Goal: Task Accomplishment & Management: Manage account settings

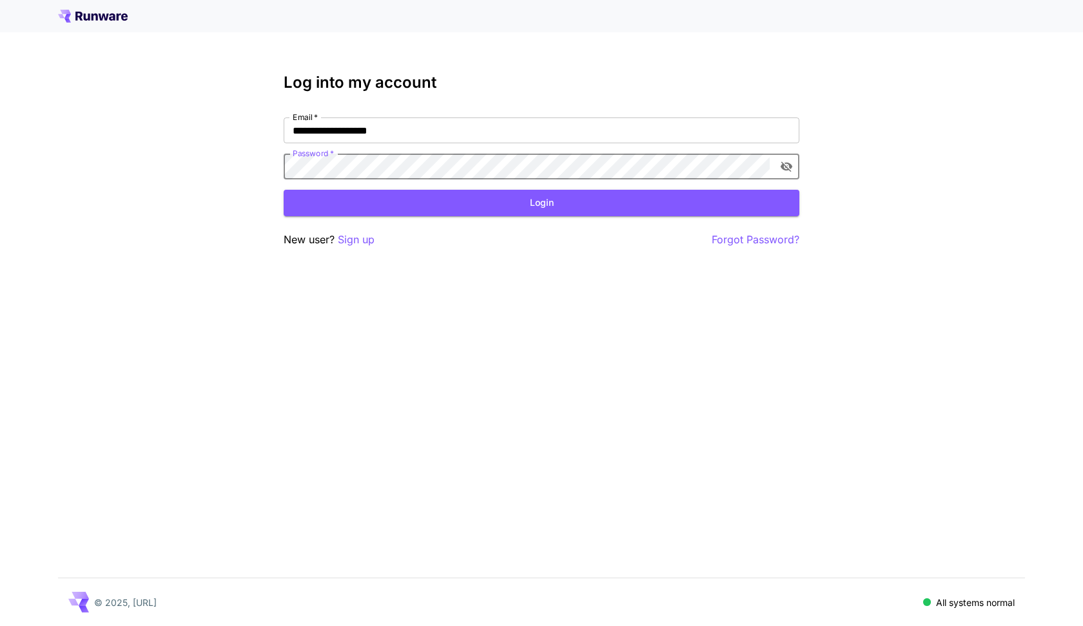
click at [370, 195] on button "Login" at bounding box center [542, 203] width 516 height 26
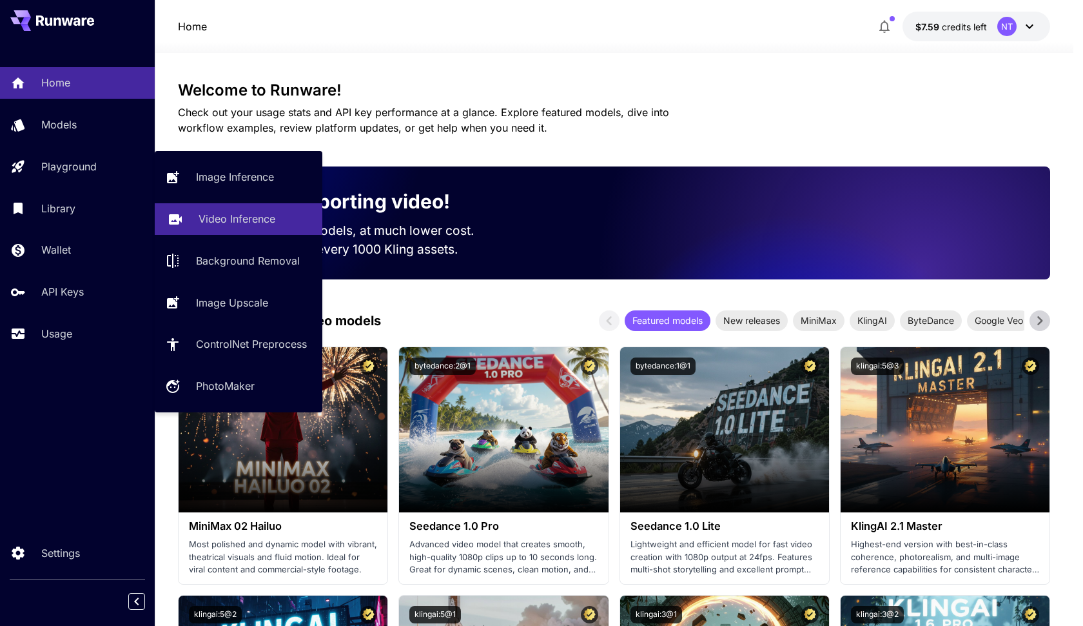
click at [211, 215] on p "Video Inference" at bounding box center [237, 218] width 77 height 15
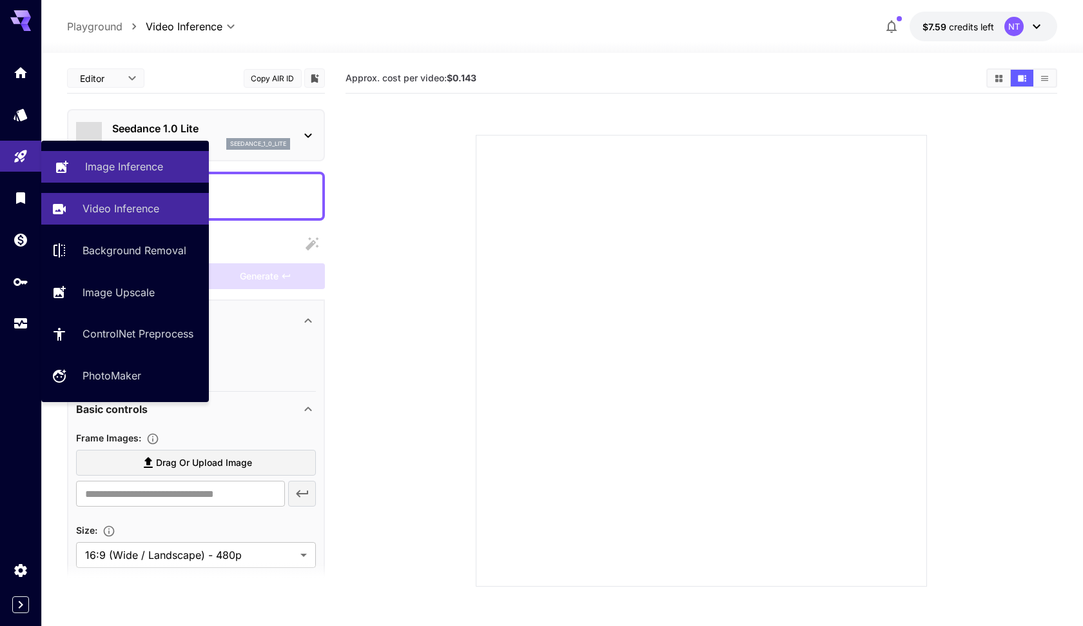
click at [166, 170] on div "Image Inference" at bounding box center [142, 166] width 114 height 15
type input "**********"
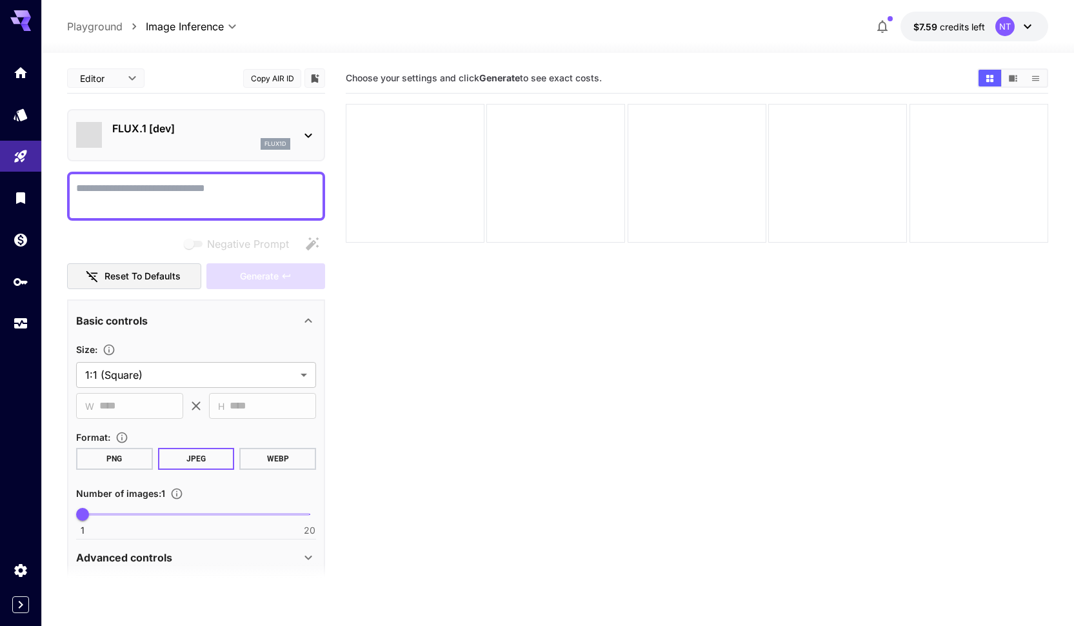
click at [244, 141] on div "flux1d" at bounding box center [201, 144] width 178 height 12
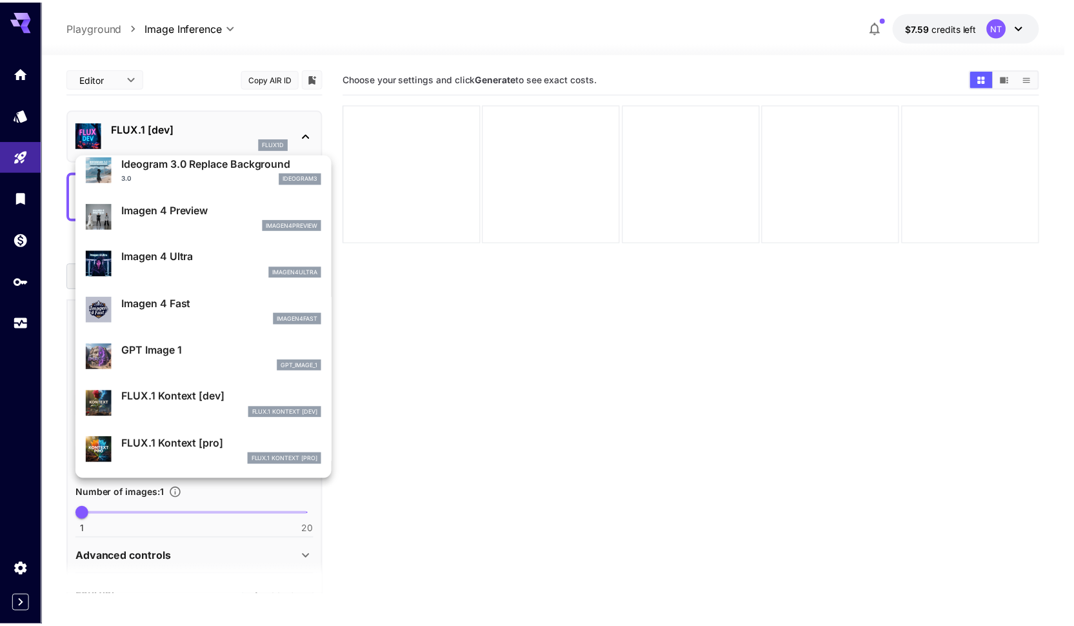
scroll to position [888, 0]
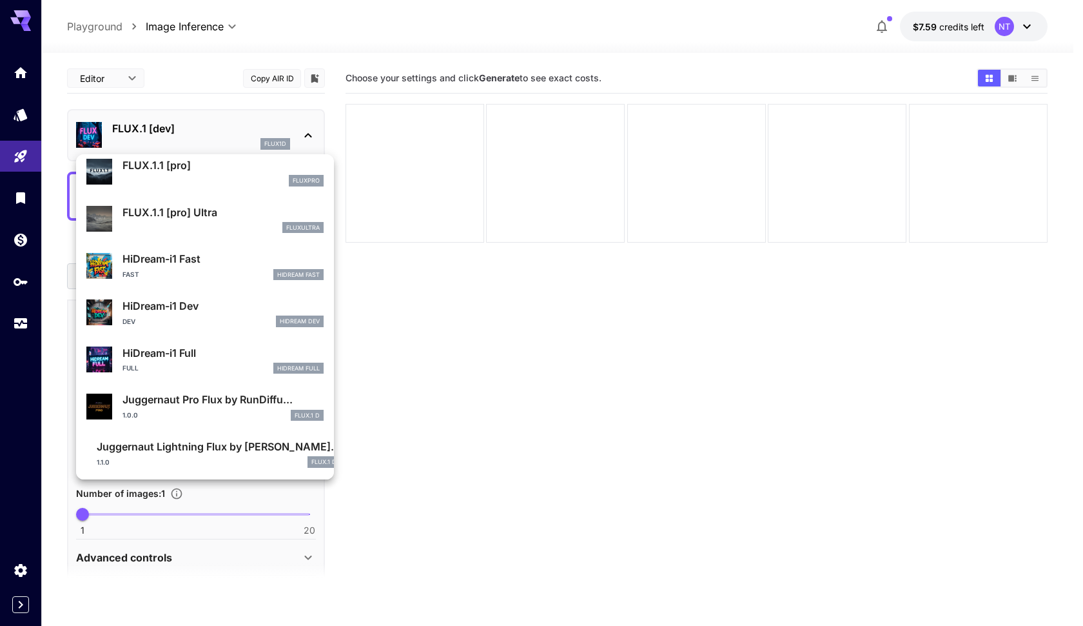
click at [240, 132] on div at bounding box center [541, 313] width 1083 height 626
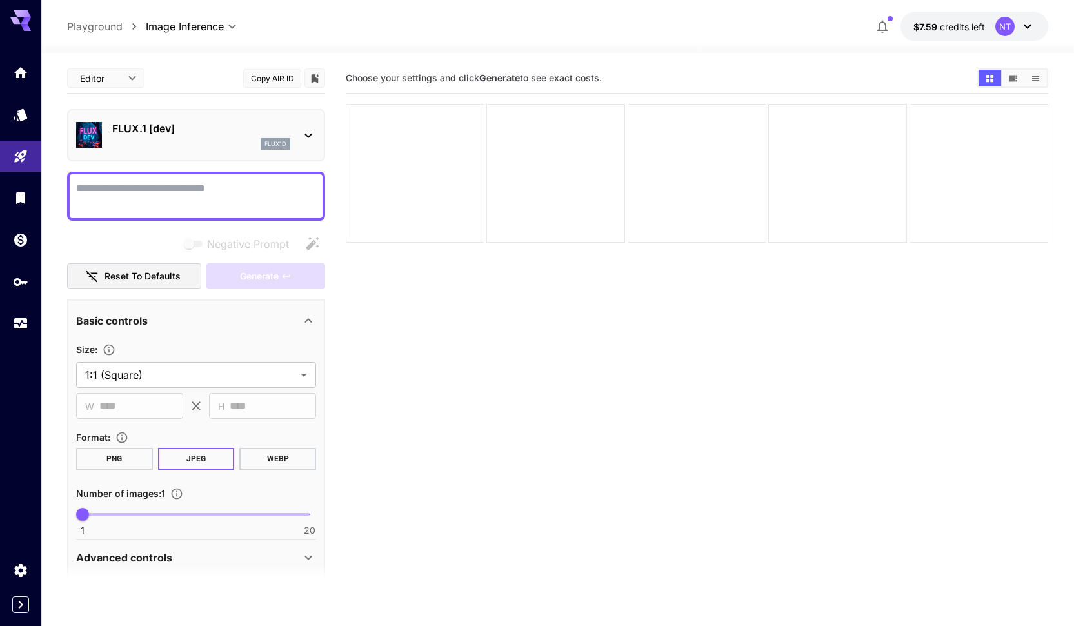
click at [287, 110] on div "FLUX.1 [dev] flux1d" at bounding box center [196, 135] width 258 height 52
click at [291, 128] on div "FLUX.1 [dev] flux1d" at bounding box center [196, 134] width 240 height 39
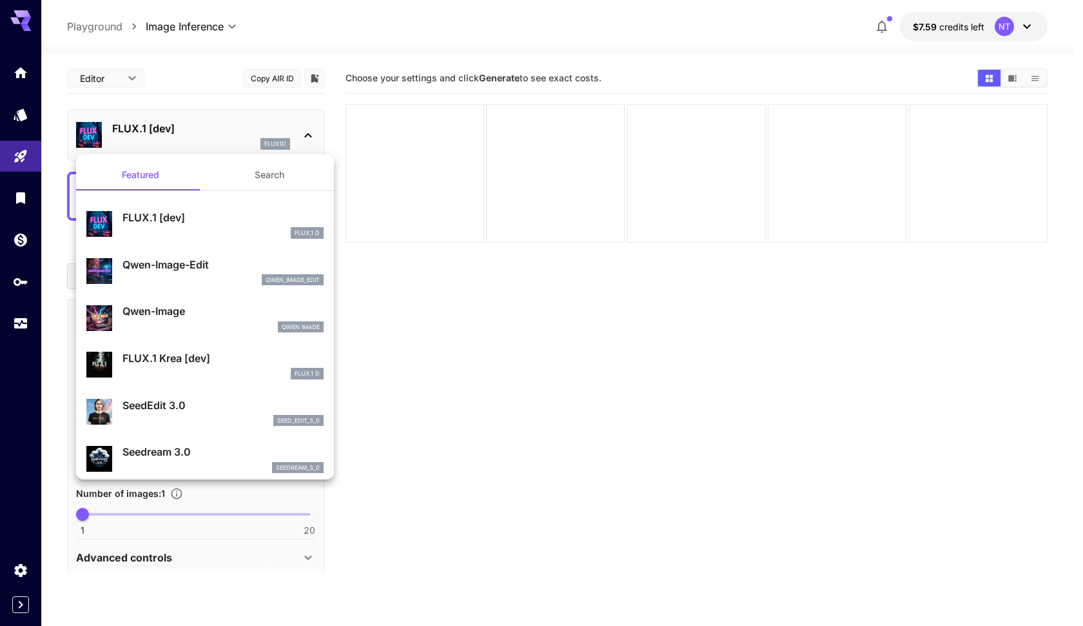
click at [439, 57] on div at bounding box center [541, 313] width 1083 height 626
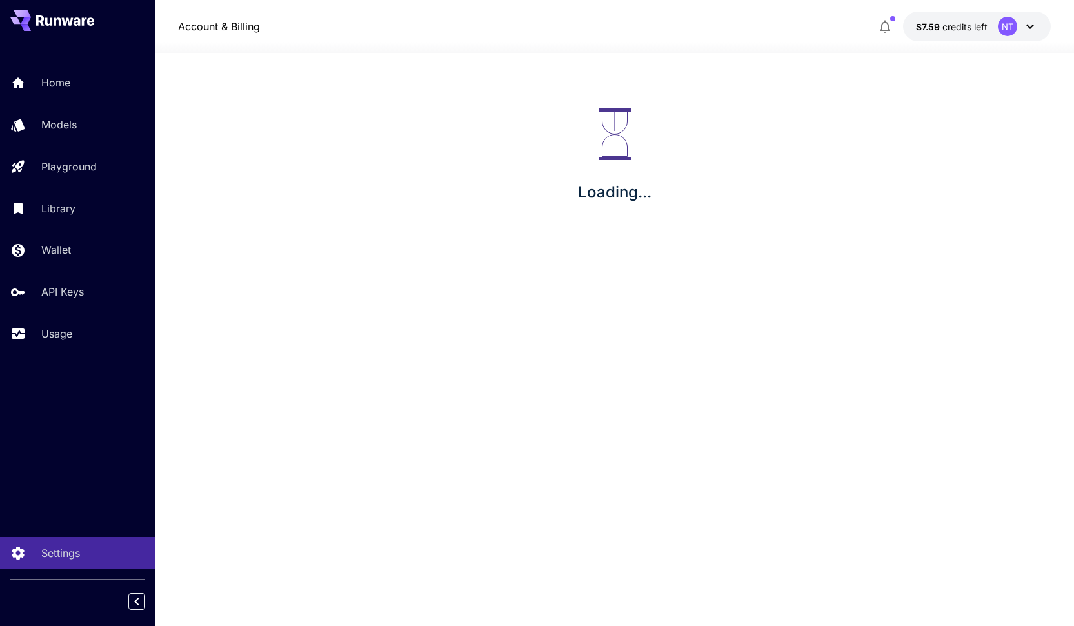
click at [107, 293] on div "API Keys" at bounding box center [92, 291] width 103 height 15
click at [82, 289] on p "API Keys" at bounding box center [65, 291] width 43 height 15
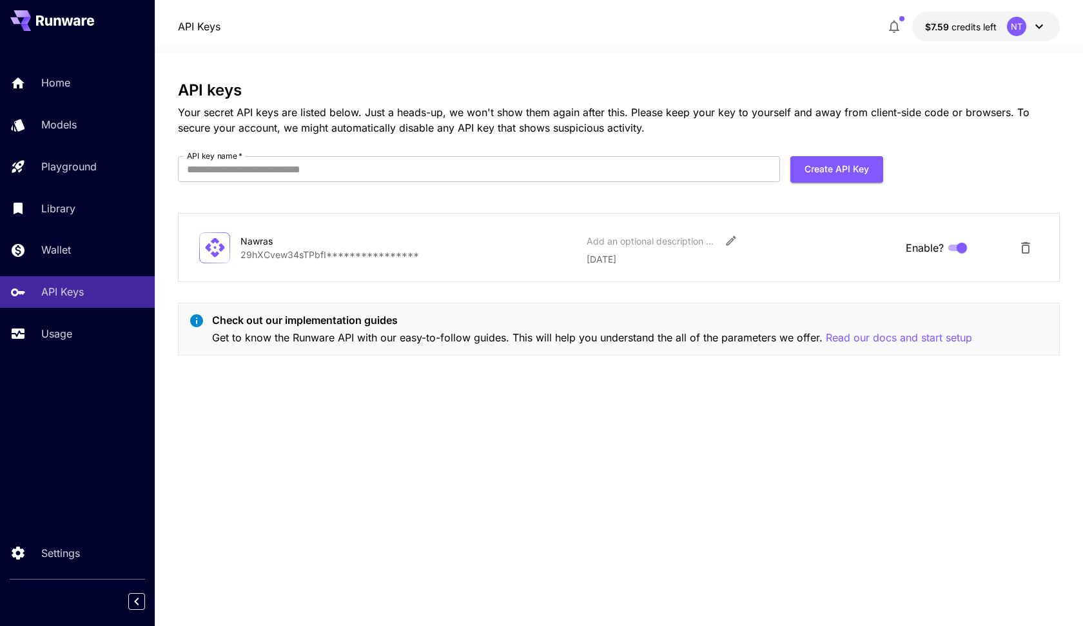
click at [388, 255] on p "**********" at bounding box center [409, 255] width 336 height 14
click at [388, 254] on p "**********" at bounding box center [409, 255] width 336 height 14
click at [731, 242] on icon "Edit" at bounding box center [732, 241] width 10 height 10
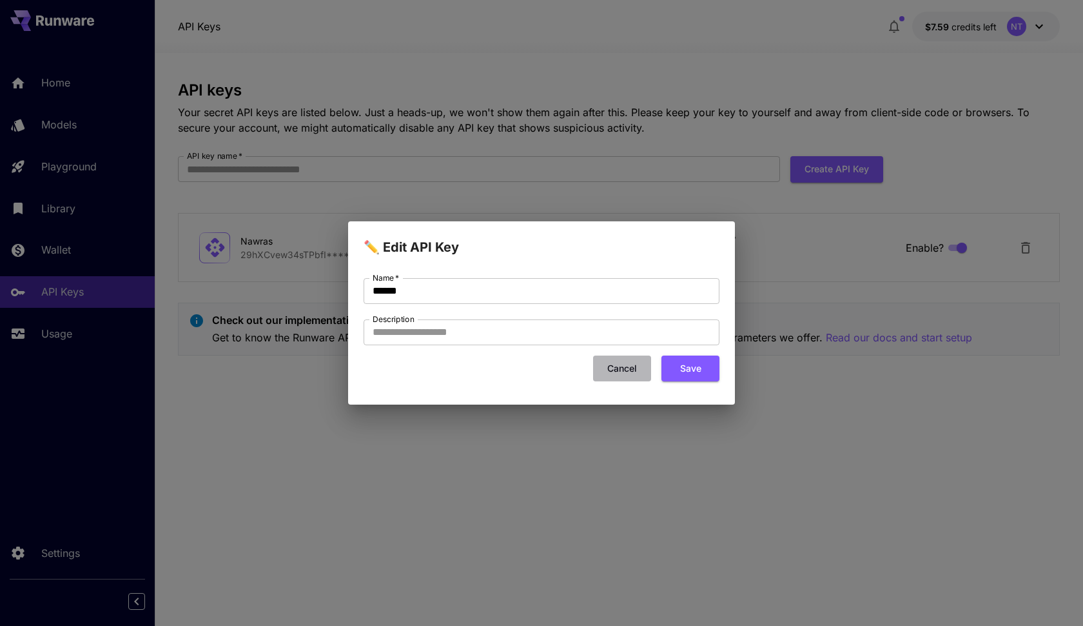
click at [633, 362] on button "Cancel" at bounding box center [622, 368] width 58 height 26
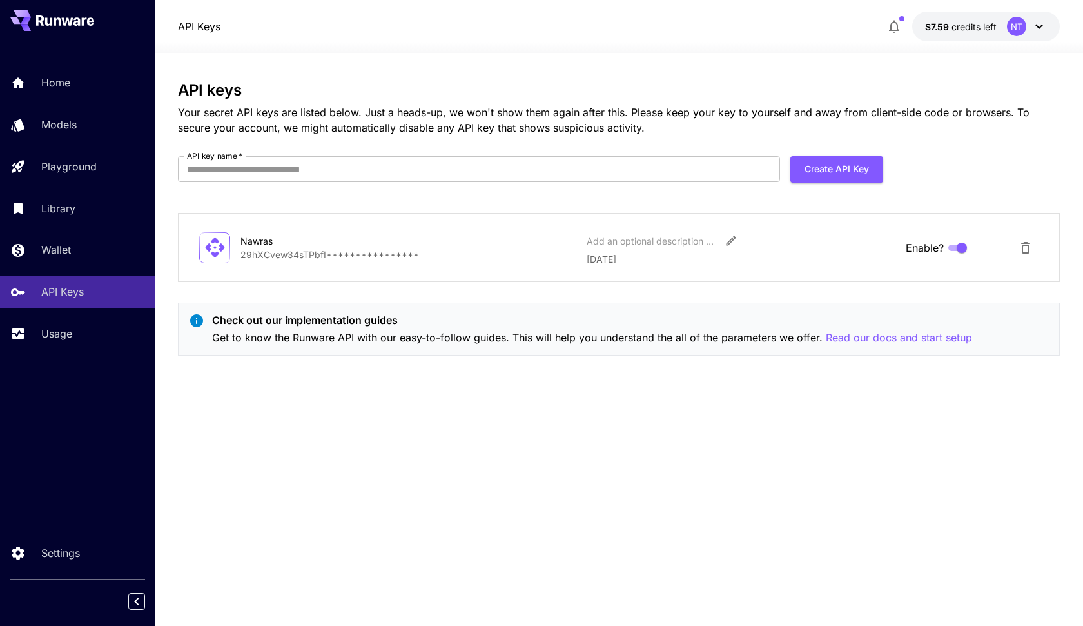
click at [369, 274] on div "**********" at bounding box center [619, 247] width 882 height 69
click at [367, 5] on div "API Keys $7.59 credits left NT" at bounding box center [619, 26] width 929 height 53
click at [985, 36] on button "$7.59 credits left NT" at bounding box center [987, 27] width 148 height 30
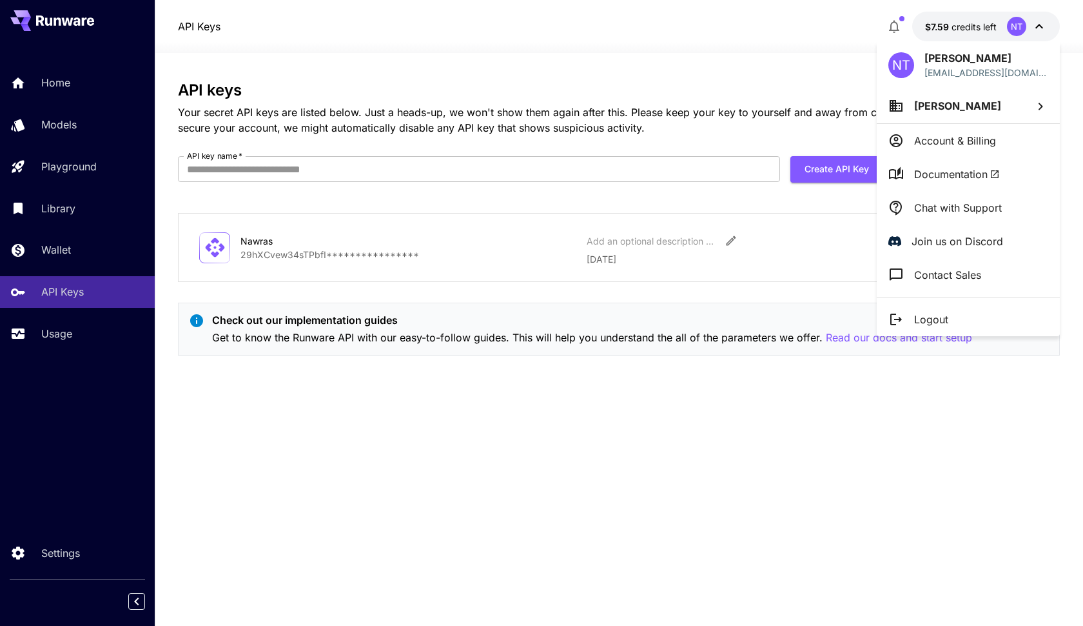
click at [824, 70] on div at bounding box center [541, 313] width 1083 height 626
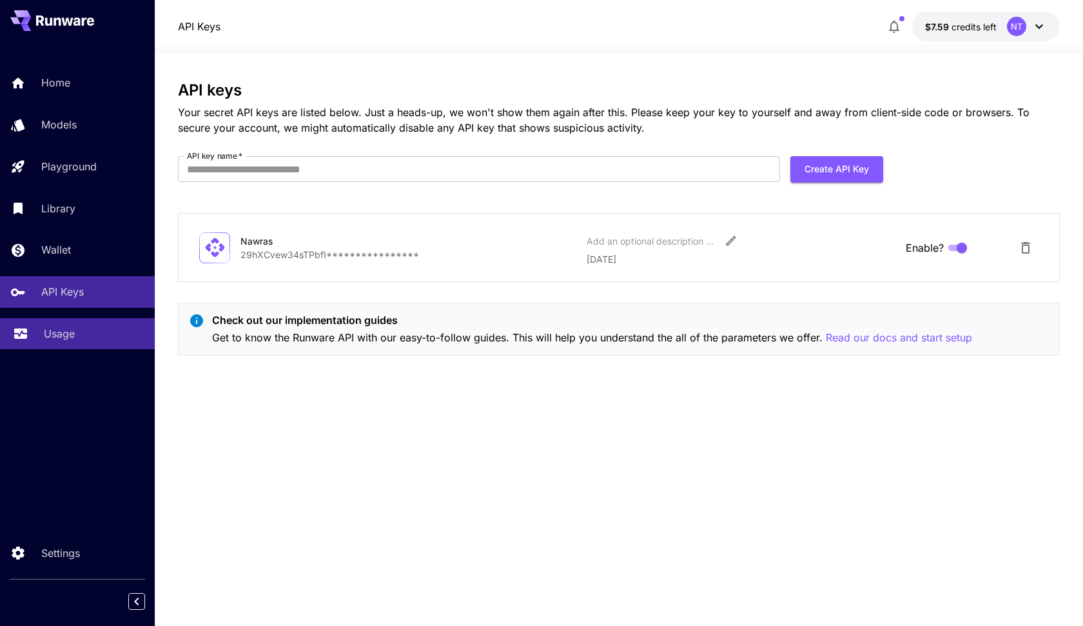
click at [90, 335] on div "Usage" at bounding box center [94, 333] width 101 height 15
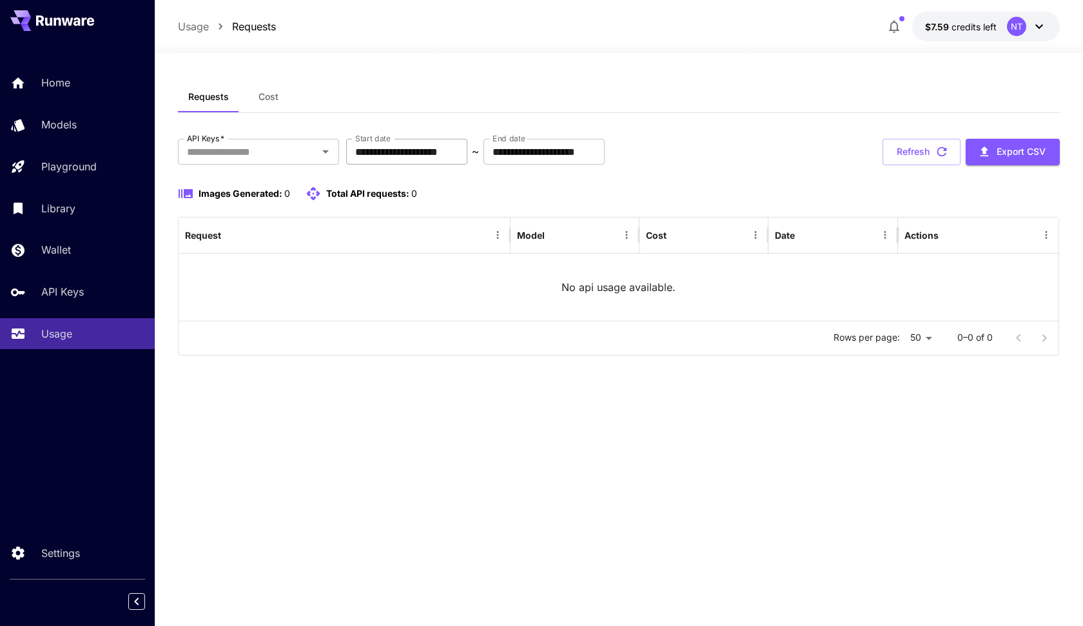
click at [468, 150] on input "**********" at bounding box center [406, 152] width 121 height 26
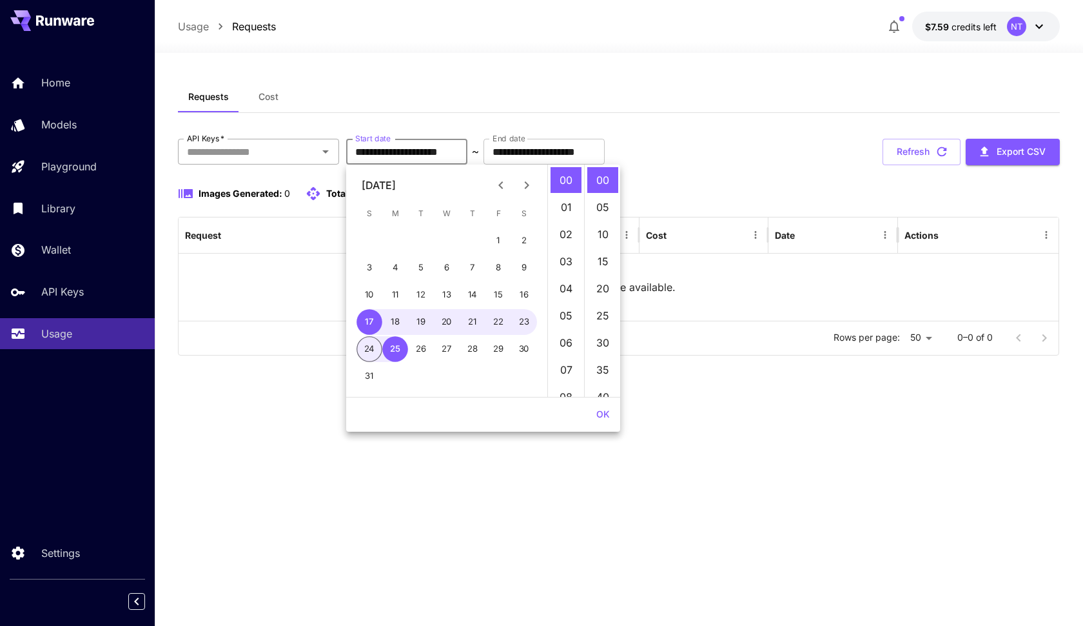
click at [307, 149] on input "API Keys   *" at bounding box center [248, 152] width 132 height 18
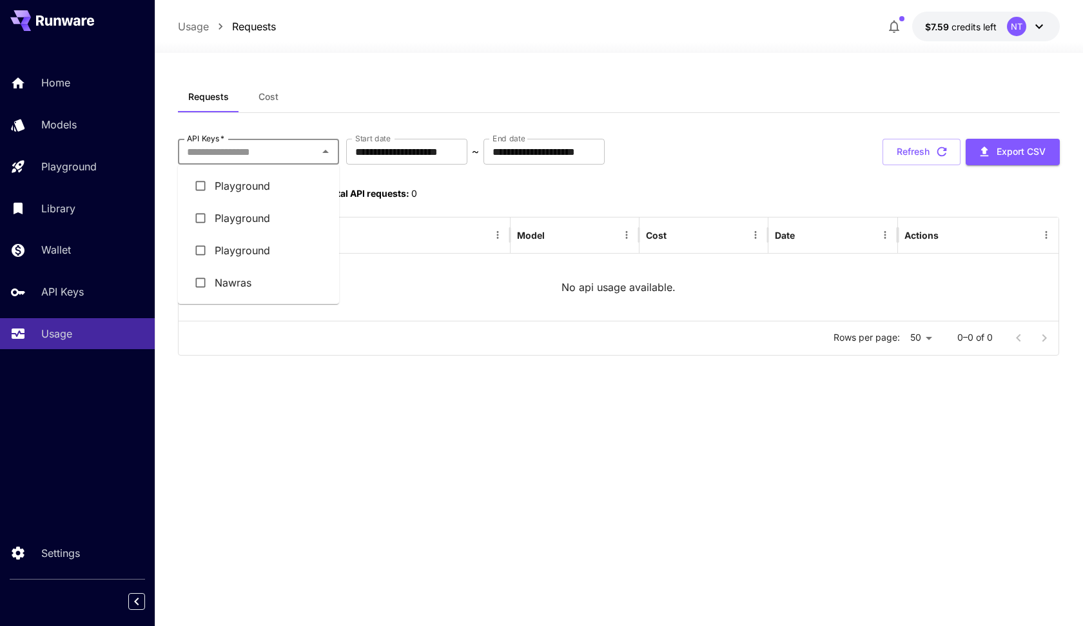
click at [373, 192] on span "Total API requests:" at bounding box center [367, 193] width 83 height 11
click at [891, 28] on icon "button" at bounding box center [894, 27] width 10 height 13
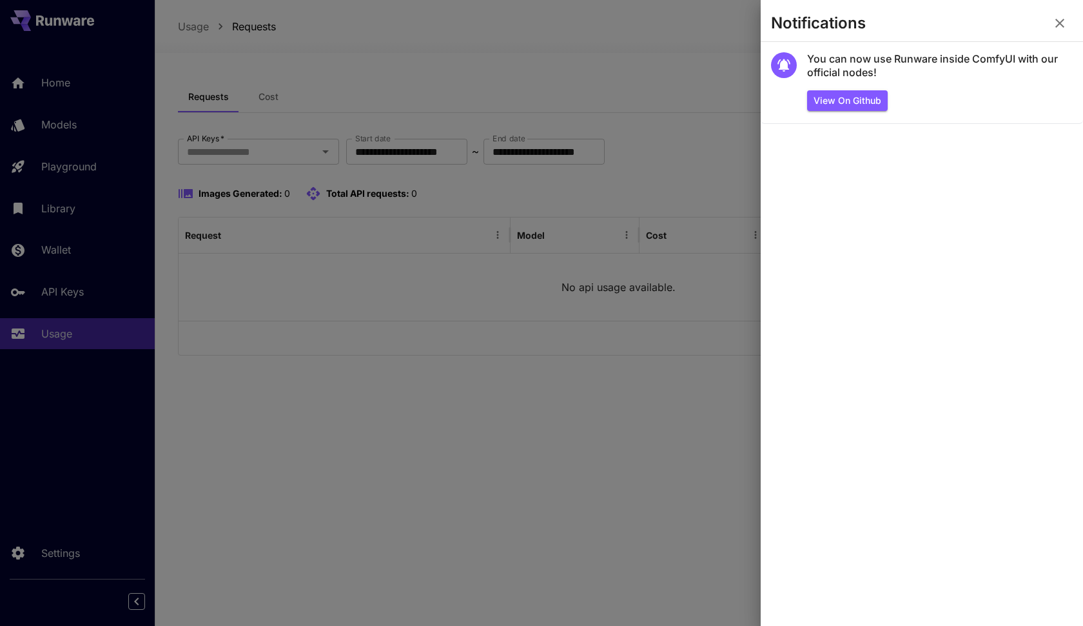
click at [686, 48] on div at bounding box center [541, 313] width 1083 height 626
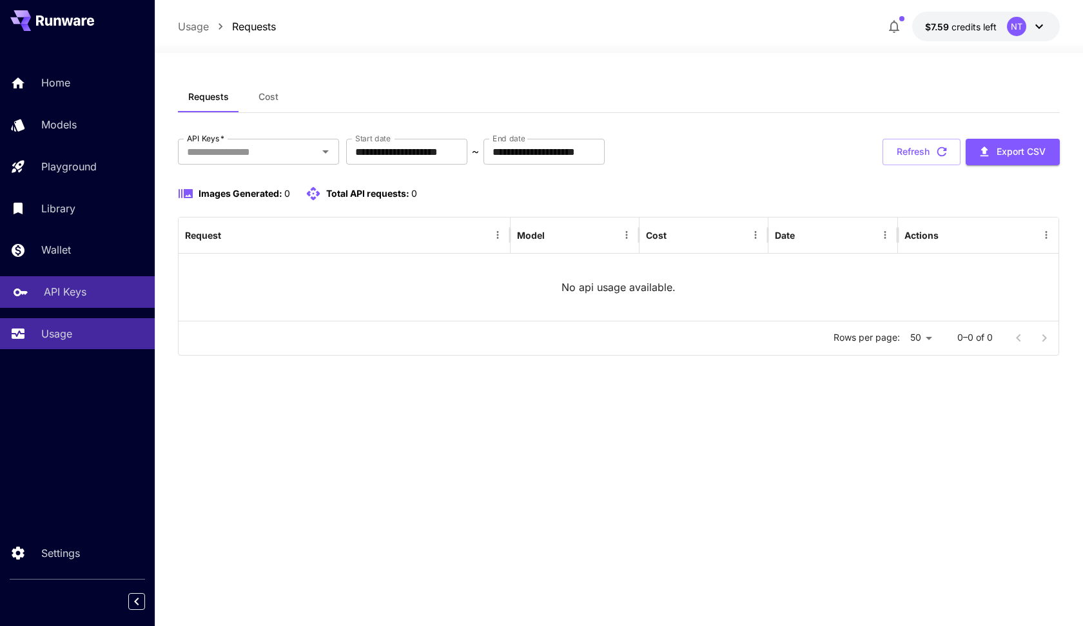
click at [144, 280] on link "API Keys" at bounding box center [77, 292] width 155 height 32
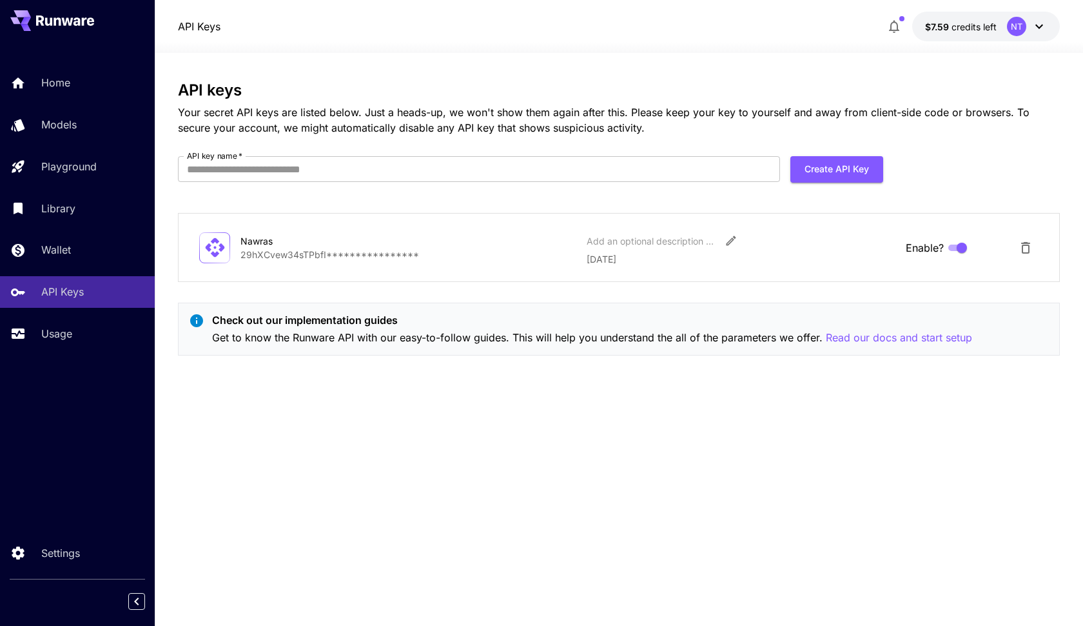
click at [853, 182] on form "API key name   * API key name   * Create API Key" at bounding box center [531, 174] width 706 height 36
click at [853, 177] on button "Create API Key" at bounding box center [837, 169] width 93 height 26
type input "*******"
click at [837, 169] on button "Create API Key" at bounding box center [837, 169] width 93 height 26
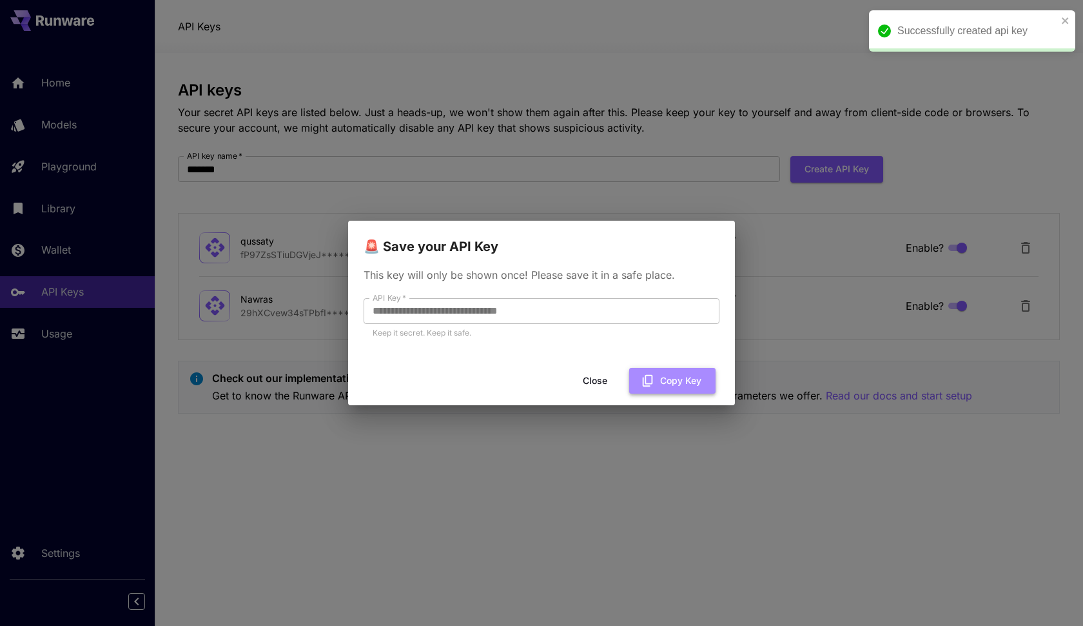
click at [669, 381] on button "Copy Key" at bounding box center [672, 381] width 86 height 26
